Goal: Task Accomplishment & Management: Complete application form

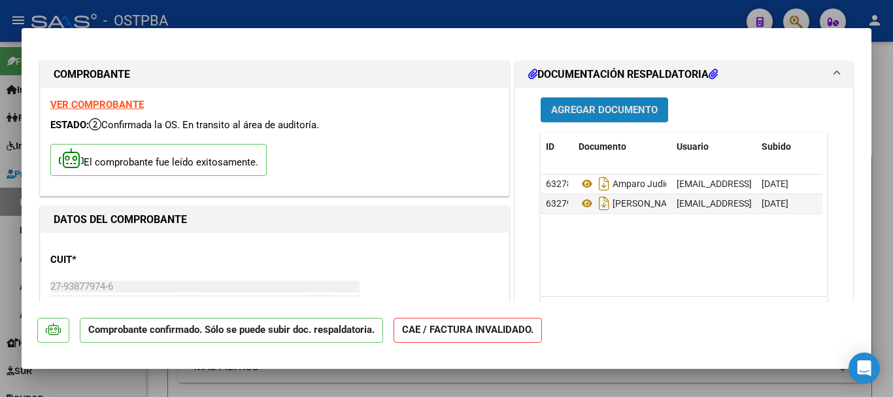
click at [607, 106] on span "Agregar Documento" at bounding box center [604, 111] width 107 height 12
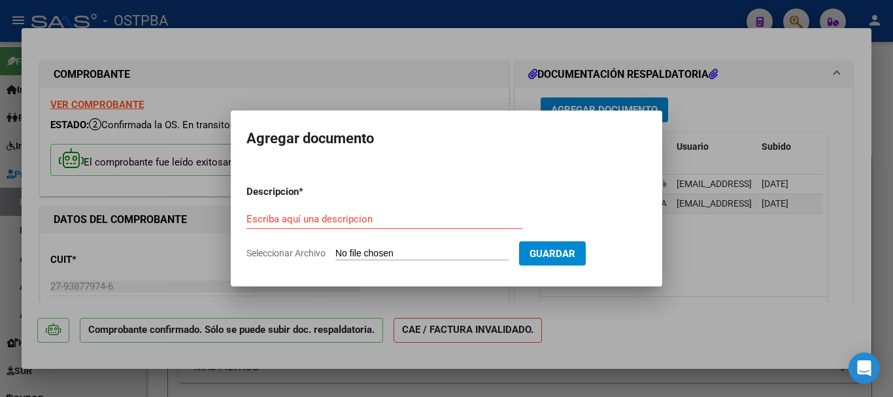
click at [299, 220] on input "Escriba aquí una descripcion" at bounding box center [384, 219] width 276 height 12
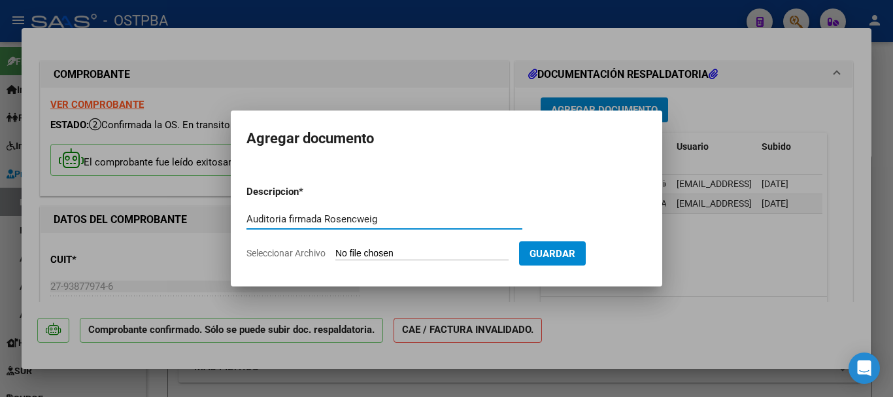
type input "Auditoria firmada Rosencweig"
click at [367, 254] on input "Seleccionar Archivo" at bounding box center [421, 254] width 173 height 12
type input "C:\fakepath\Auditoria firmada Rosencweig_20251007_0001.pdf"
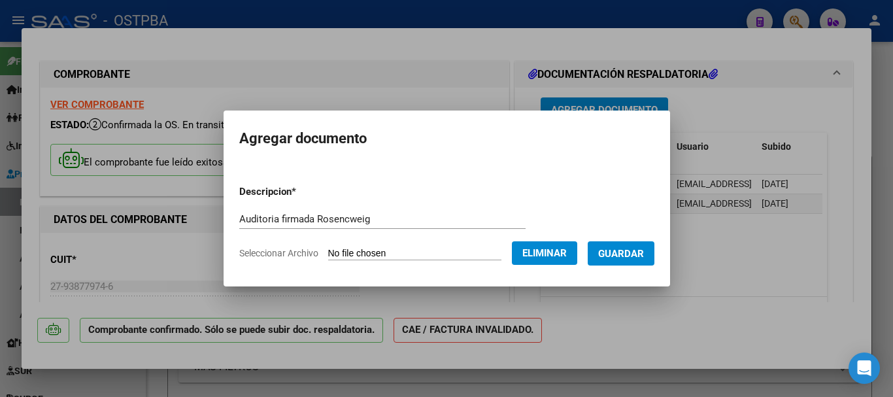
click at [623, 252] on span "Guardar" at bounding box center [621, 254] width 46 height 12
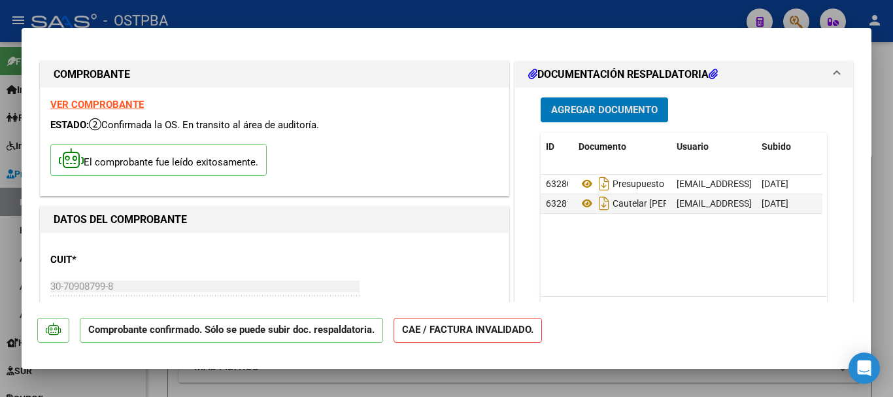
click at [586, 107] on span "Agregar Documento" at bounding box center [604, 111] width 107 height 12
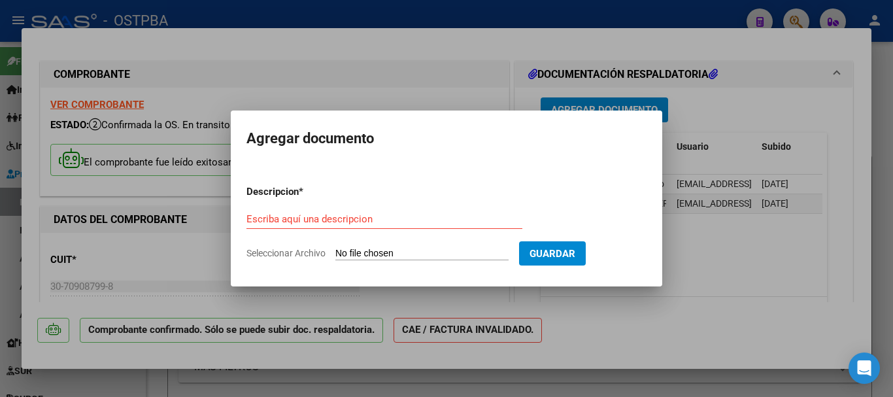
click at [290, 222] on input "Escriba aquí una descripcion" at bounding box center [384, 219] width 276 height 12
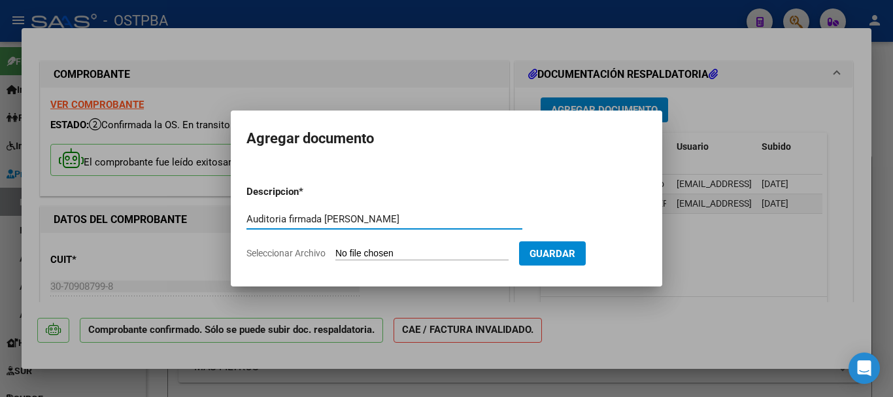
type input "Auditoria firmada Zappia"
click at [367, 253] on input "Seleccionar Archivo" at bounding box center [421, 254] width 173 height 12
type input "C:\fakepath\Auditoria firmada Zappia_20251007_0001.pdf"
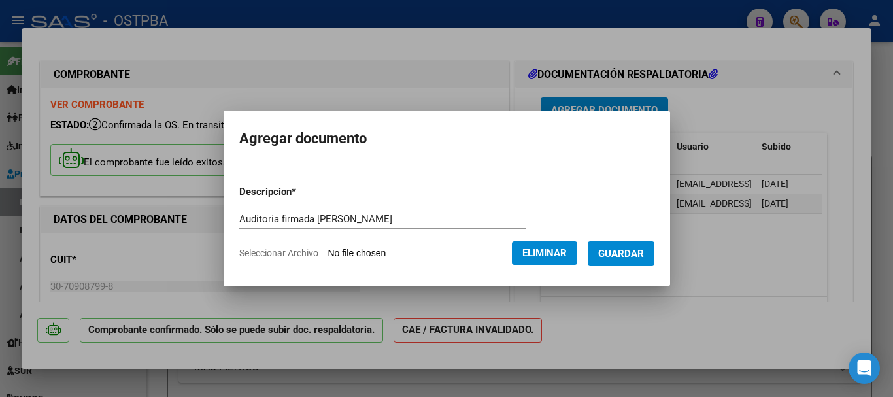
click at [629, 250] on span "Guardar" at bounding box center [621, 254] width 46 height 12
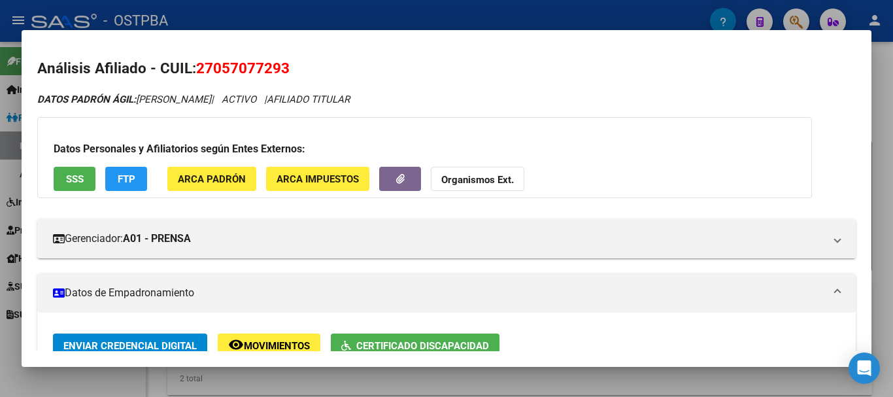
scroll to position [327, 0]
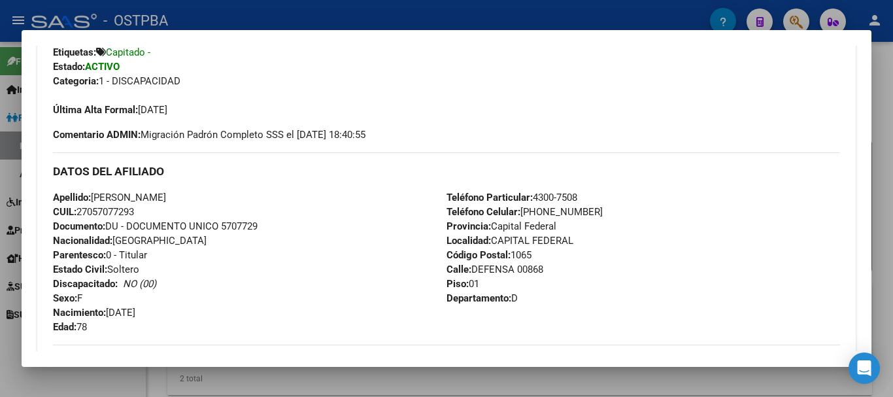
click at [499, 381] on div at bounding box center [446, 198] width 893 height 397
